Goal: Navigation & Orientation: Find specific page/section

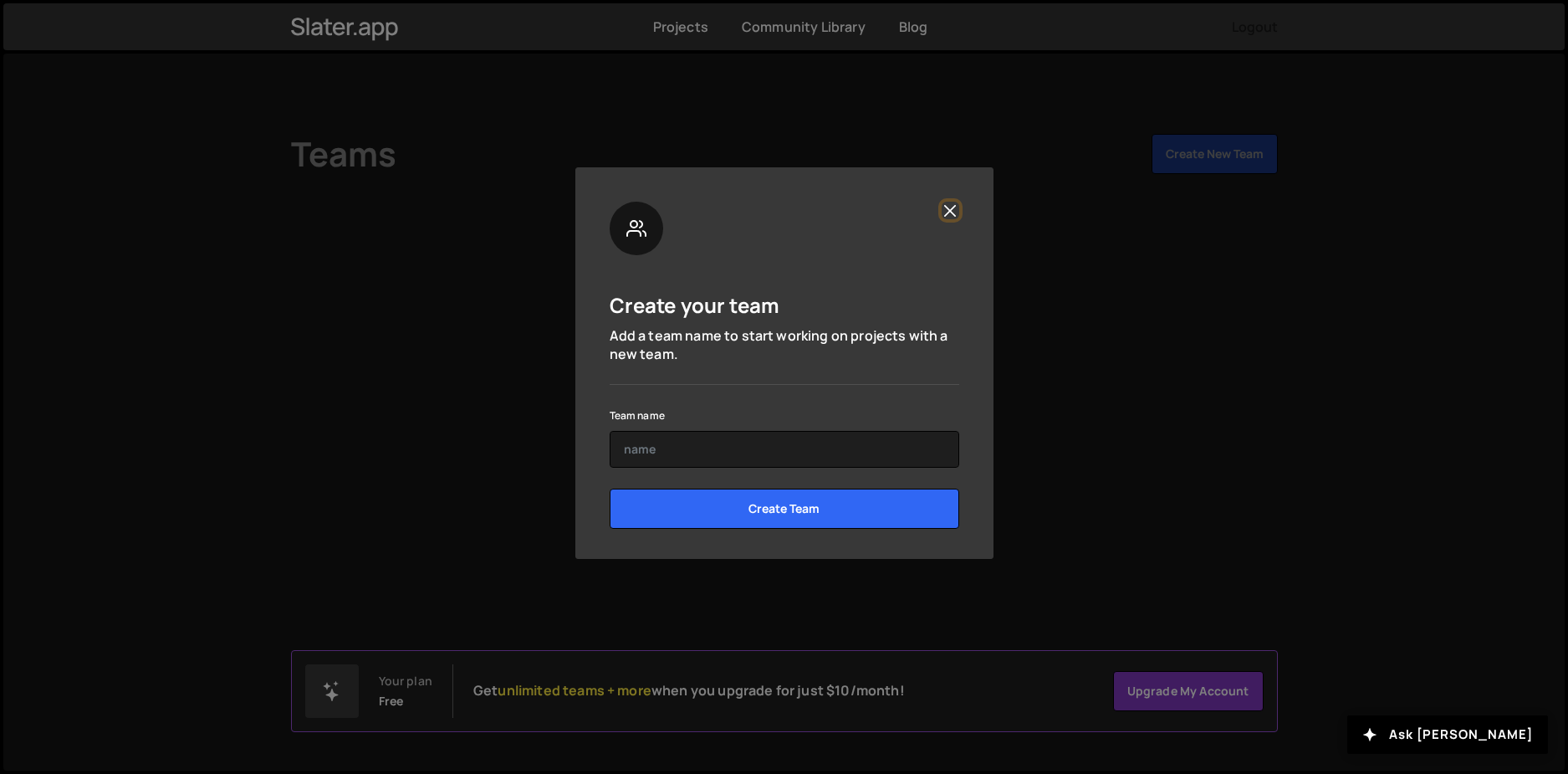
click at [954, 208] on button "Close" at bounding box center [950, 210] width 18 height 18
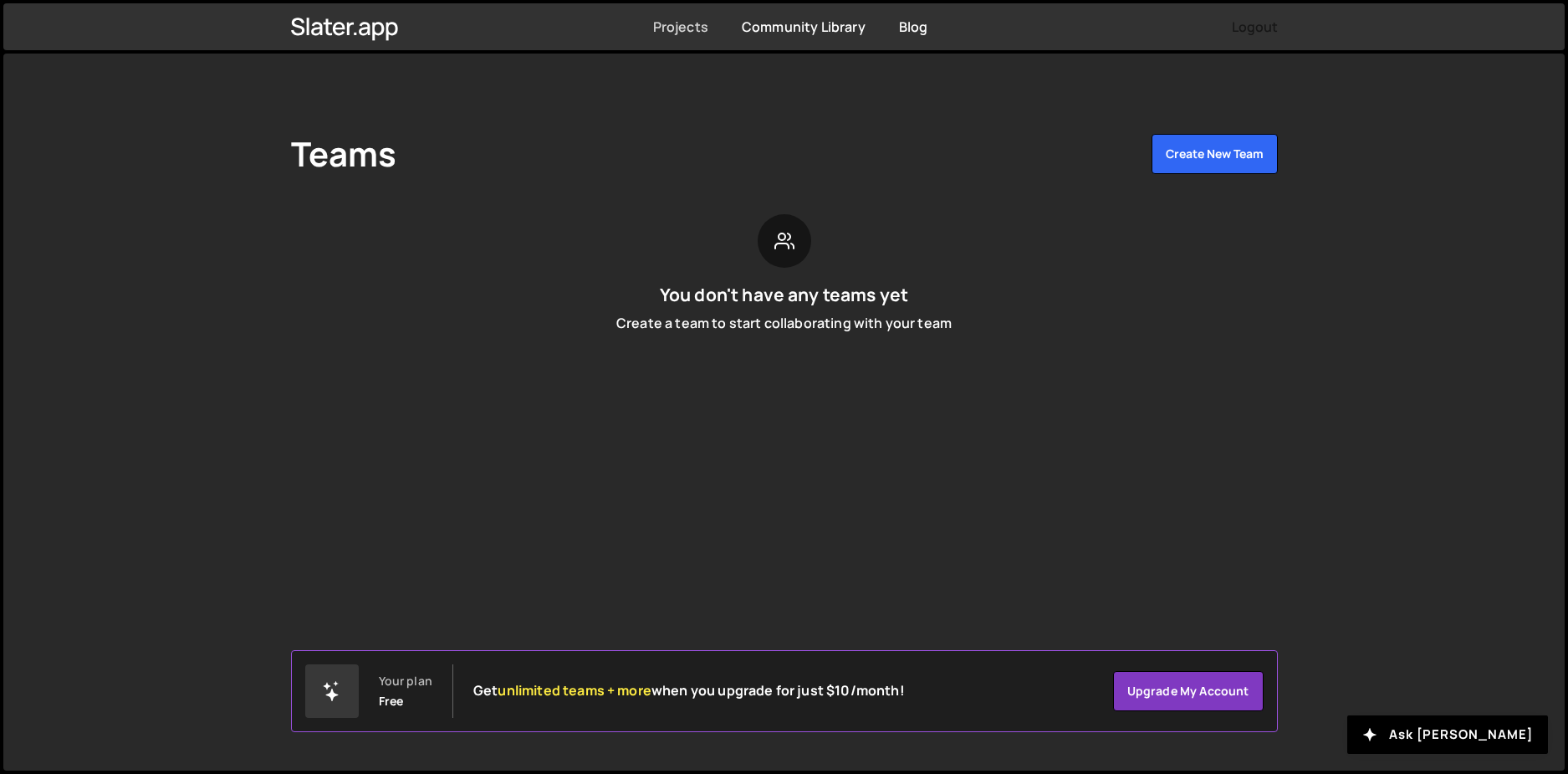
click at [676, 28] on link "Projects" at bounding box center [681, 27] width 55 height 18
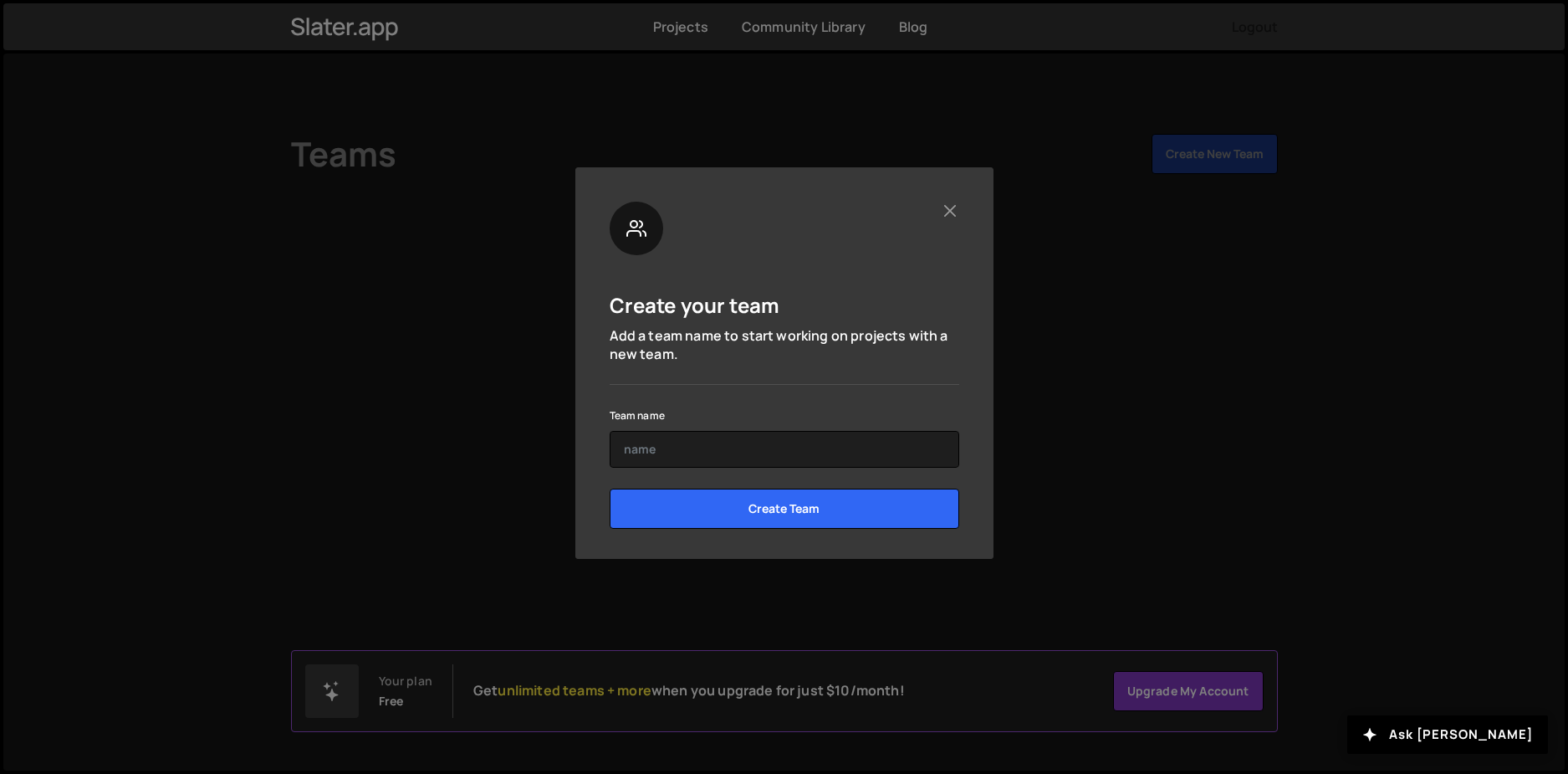
click at [964, 209] on div "Create your team Add a team name to start working on projects with a new team. …" at bounding box center [784, 363] width 418 height 391
click at [955, 207] on div "Create your team Add a team name to start working on projects with a new team. …" at bounding box center [784, 363] width 418 height 391
click at [949, 210] on button "Close" at bounding box center [950, 210] width 18 height 18
